Goal: Information Seeking & Learning: Learn about a topic

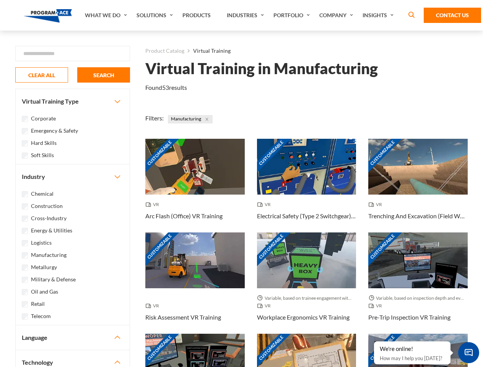
click at [107, 15] on link "What We Do" at bounding box center [107, 15] width 52 height 31
click at [156, 15] on link "Solutions" at bounding box center [156, 15] width 46 height 31
click at [246, 15] on link "Industries" at bounding box center [246, 15] width 47 height 31
click at [338, 15] on link "Company" at bounding box center [337, 15] width 43 height 31
click at [380, 15] on link "Insights" at bounding box center [379, 15] width 41 height 31
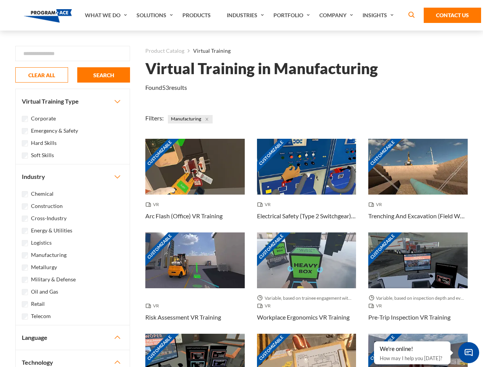
click at [0, 0] on div "Blog White Papers News" at bounding box center [0, 0] width 0 height 0
click at [0, 0] on strong "How Virtual Learning Can Enhance Workforce Productivity: A Guide for L&D Manage…" at bounding box center [0, 0] width 0 height 0
click at [469, 353] on span "Minimize live chat window" at bounding box center [469, 353] width 28 height 28
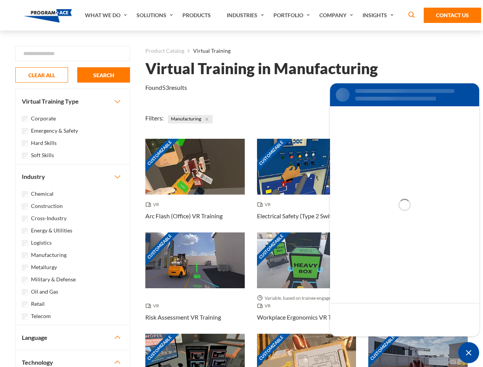
click at [375, 342] on div "Customizable" at bounding box center [419, 362] width 100 height 56
